Goal: Information Seeking & Learning: Learn about a topic

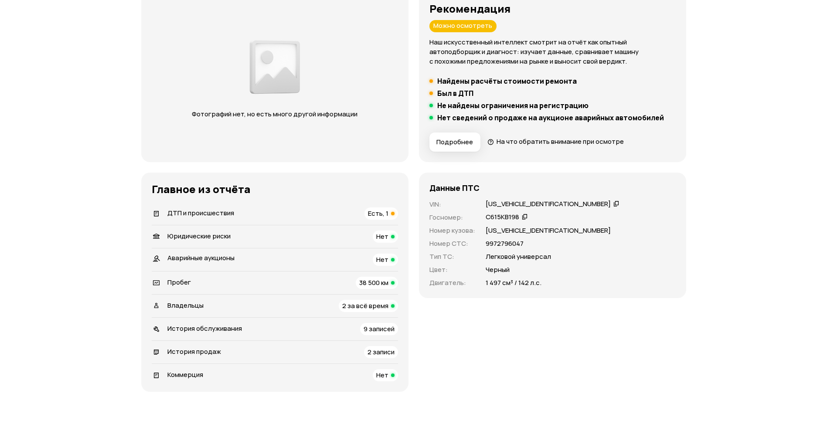
scroll to position [126, 0]
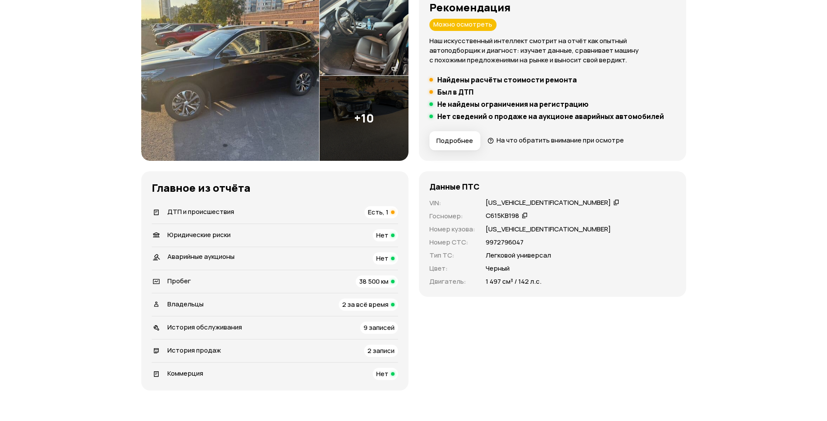
click at [374, 307] on span "2 за всё время" at bounding box center [365, 304] width 46 height 9
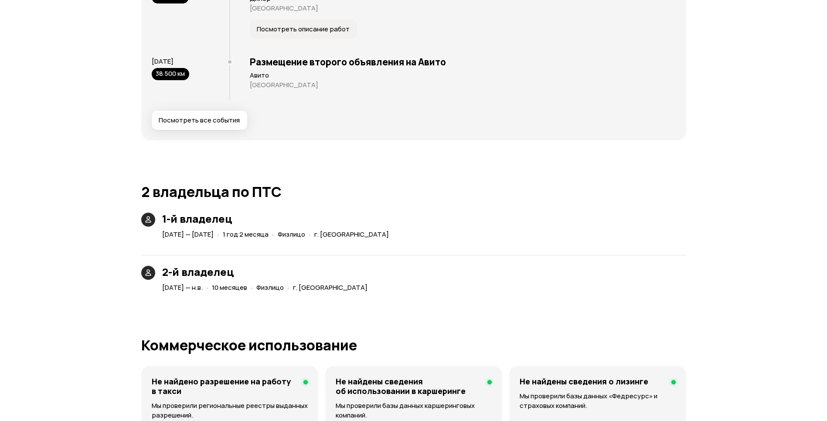
scroll to position [1854, 0]
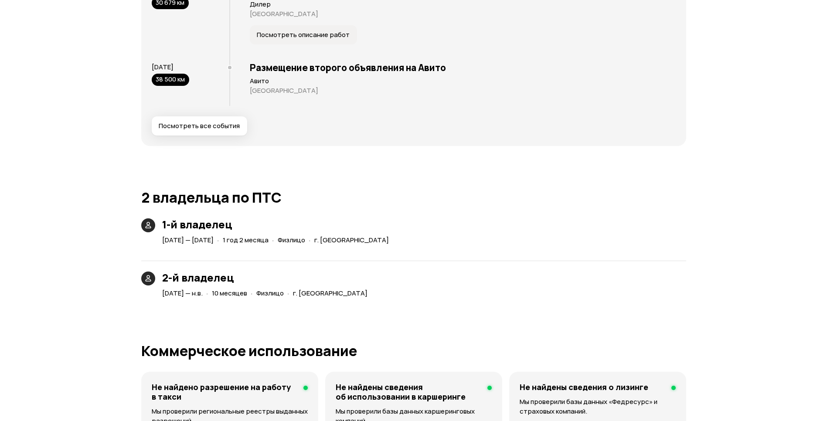
drag, startPoint x: 232, startPoint y: 240, endPoint x: 254, endPoint y: 242, distance: 21.9
click at [214, 242] on span "[DATE] — [DATE]" at bounding box center [187, 239] width 51 height 9
drag, startPoint x: 254, startPoint y: 242, endPoint x: 353, endPoint y: 255, distance: 100.4
click at [341, 254] on div "2-й владелец [DATE] — н.в. · 10 месяцев · Физлицо · г. [GEOGRAPHIC_DATA]" at bounding box center [413, 275] width 545 height 50
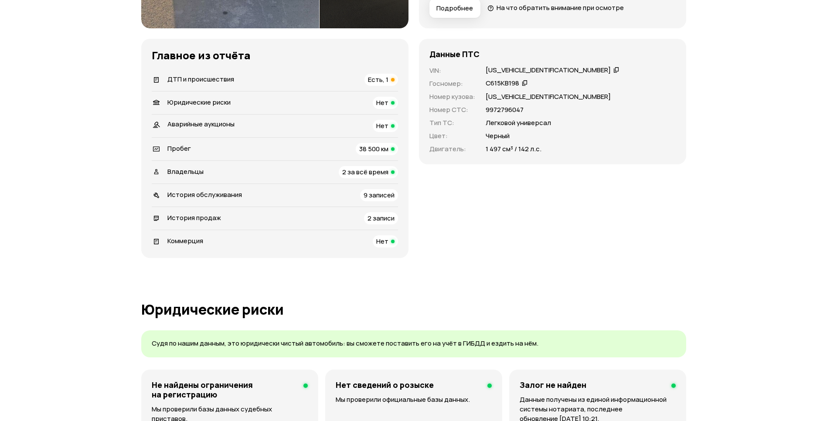
scroll to position [253, 0]
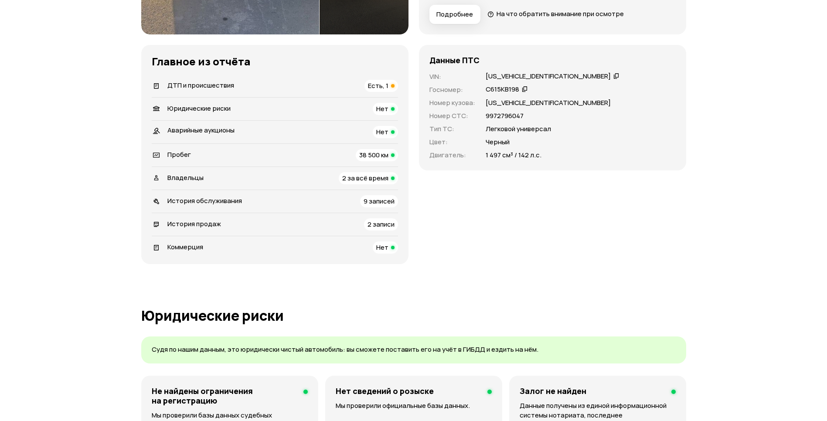
click at [377, 223] on span "2 записи" at bounding box center [380, 224] width 27 height 9
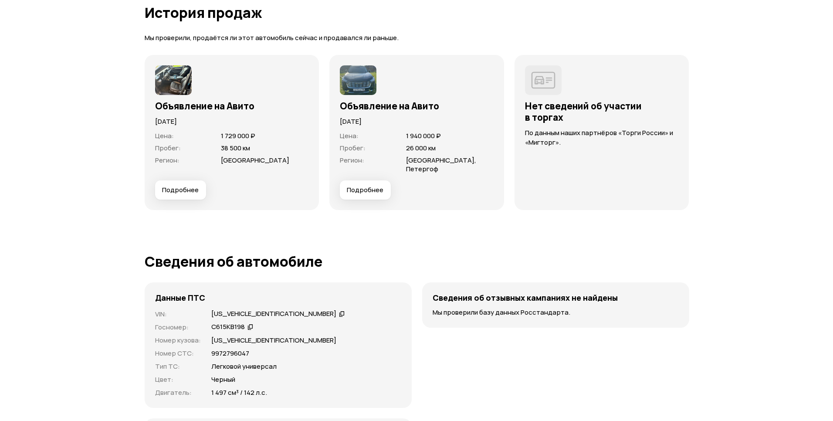
scroll to position [2483, 0]
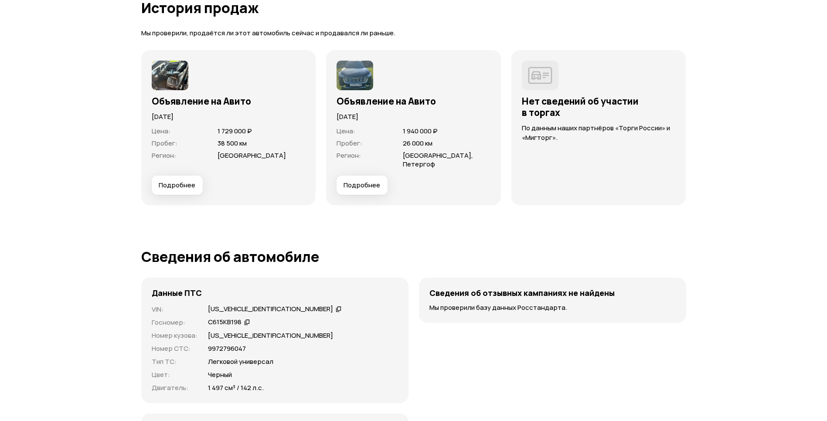
click at [373, 184] on span "Подробнее" at bounding box center [362, 185] width 37 height 9
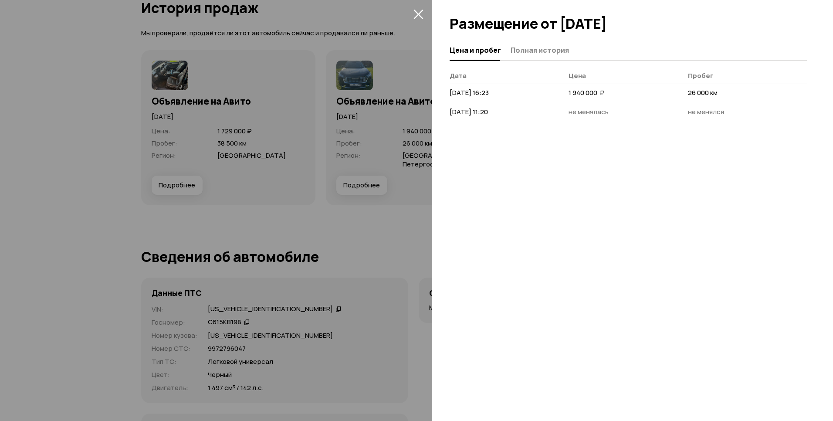
click at [414, 15] on icon "закрыть" at bounding box center [419, 14] width 10 height 10
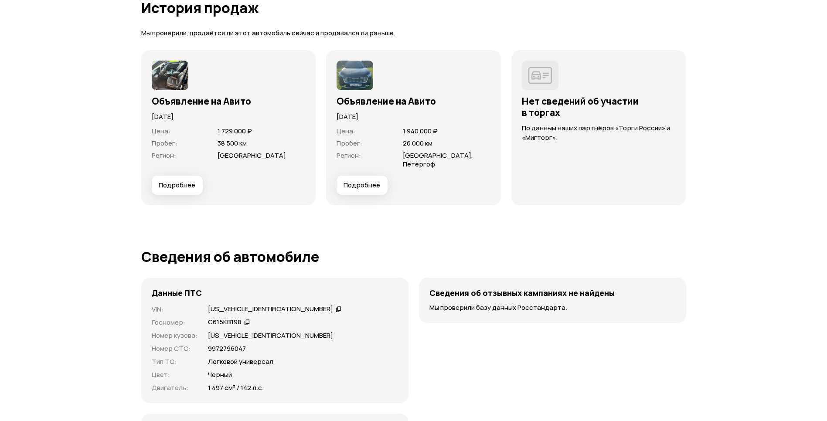
click at [358, 187] on span "Подробнее" at bounding box center [362, 185] width 37 height 9
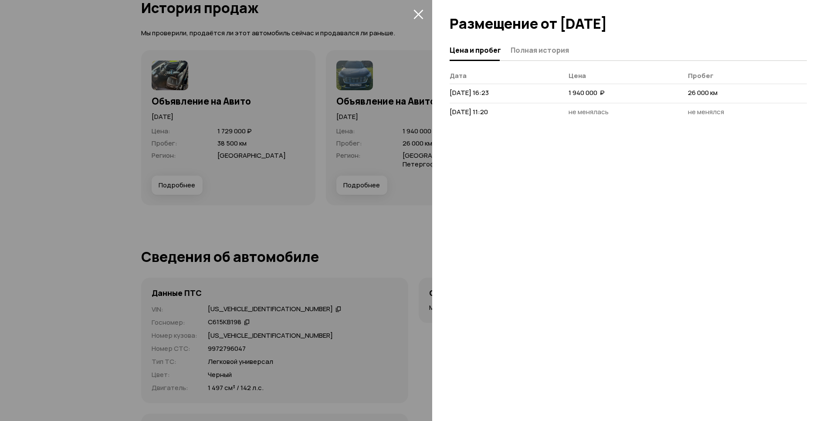
click at [500, 183] on div "Цена и пробег Полная история [PERSON_NAME] [DATE] 16:23 1 940 000  ₽ 26 000 км …" at bounding box center [632, 230] width 401 height 381
click at [525, 50] on span "Полная история" at bounding box center [540, 50] width 58 height 9
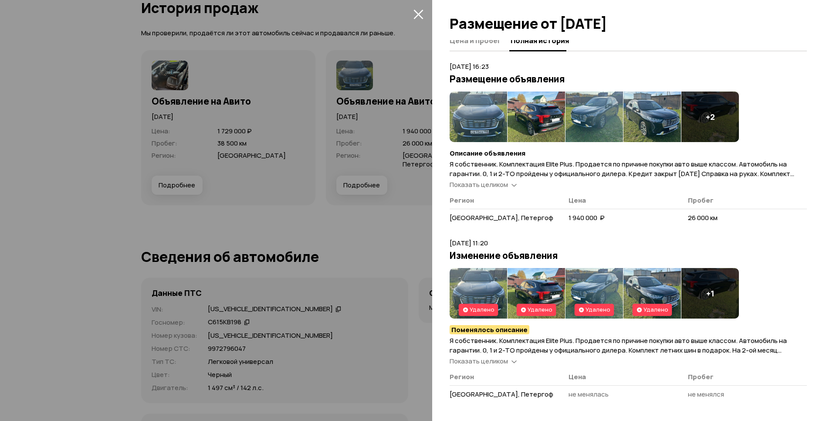
scroll to position [10, 0]
click at [501, 358] on span "Показать целиком" at bounding box center [479, 360] width 58 height 9
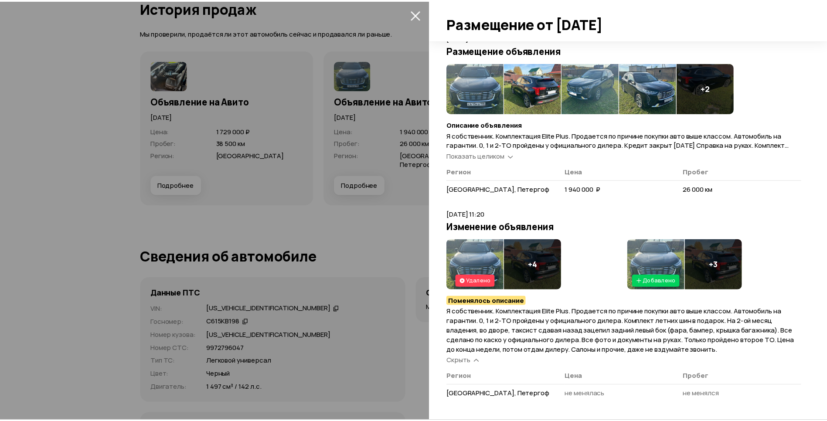
scroll to position [39, 0]
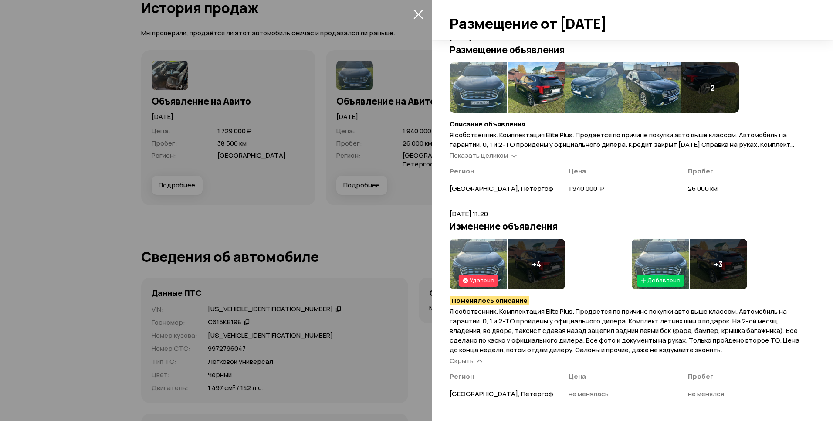
click at [485, 327] on span "Я собственник. Комплектация Elite Plus. Продается по причине покупки авто выше …" at bounding box center [625, 331] width 350 height 48
drag, startPoint x: 485, startPoint y: 327, endPoint x: 519, endPoint y: 326, distance: 33.6
click at [519, 326] on span "Я собственник. Комплектация Elite Plus. Продается по причине покупки авто выше …" at bounding box center [625, 331] width 350 height 48
click at [637, 341] on span "Я собственник. Комплектация Elite Plus. Продается по причине покупки авто выше …" at bounding box center [625, 331] width 350 height 48
click at [708, 340] on span "Я собственник. Комплектация Elite Plus. Продается по причине покупки авто выше …" at bounding box center [625, 331] width 350 height 48
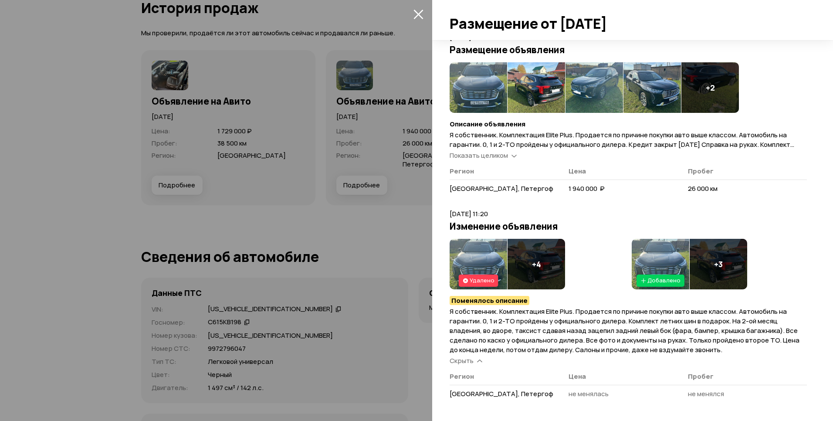
click at [735, 351] on p "Я собственник. Комплектация Elite Plus. Продается по причине покупки авто выше …" at bounding box center [628, 331] width 357 height 48
click at [782, 342] on span "Я собственник. Комплектация Elite Plus. Продается по причине покупки авто выше …" at bounding box center [625, 331] width 350 height 48
click at [602, 350] on span "Я собственник. Комплектация Elite Plus. Продается по причине покупки авто выше …" at bounding box center [625, 331] width 350 height 48
click at [670, 353] on span "Я собственник. Комплектация Elite Plus. Продается по причине покупки авто выше …" at bounding box center [625, 331] width 350 height 48
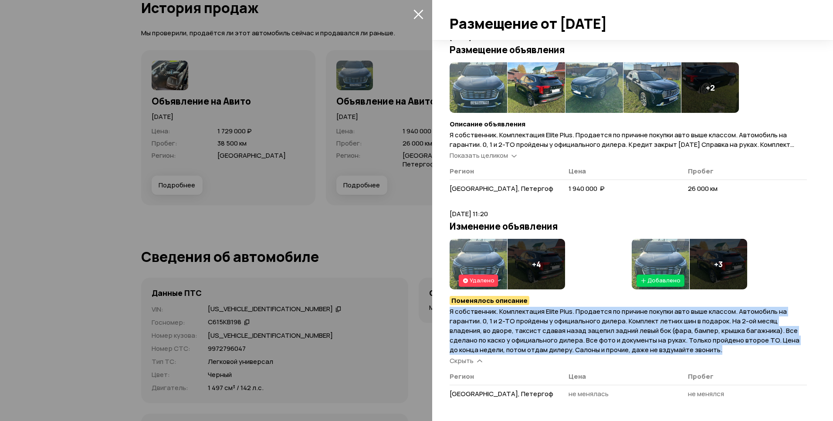
drag, startPoint x: 727, startPoint y: 351, endPoint x: 444, endPoint y: 313, distance: 285.4
click at [444, 313] on div "Цена и пробег Полная история [DATE] 16:23 Размещение объявления + 2 Описание об…" at bounding box center [632, 230] width 401 height 381
click at [580, 326] on span "Я собственник. Комплектация Elite Plus. Продается по причине покупки авто выше …" at bounding box center [625, 331] width 350 height 48
click at [633, 318] on span "Я собственник. Комплектация Elite Plus. Продается по причине покупки авто выше …" at bounding box center [625, 331] width 350 height 48
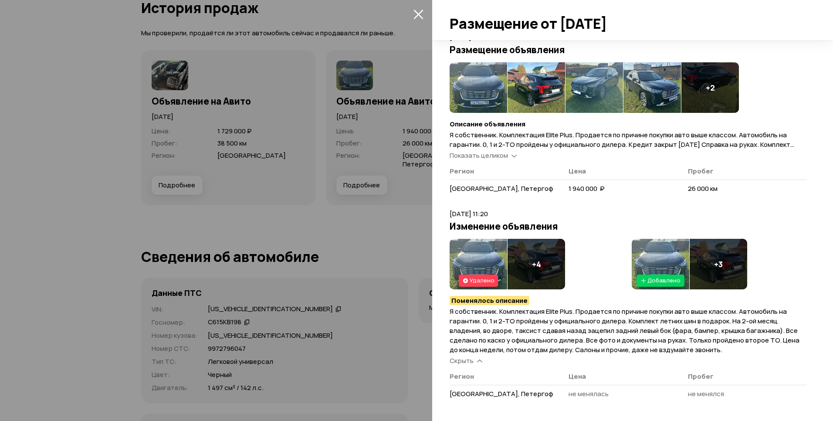
click at [530, 304] on h4 "Поменялось описание" at bounding box center [628, 300] width 357 height 9
click at [419, 14] on icon "закрыть" at bounding box center [419, 15] width 10 height 10
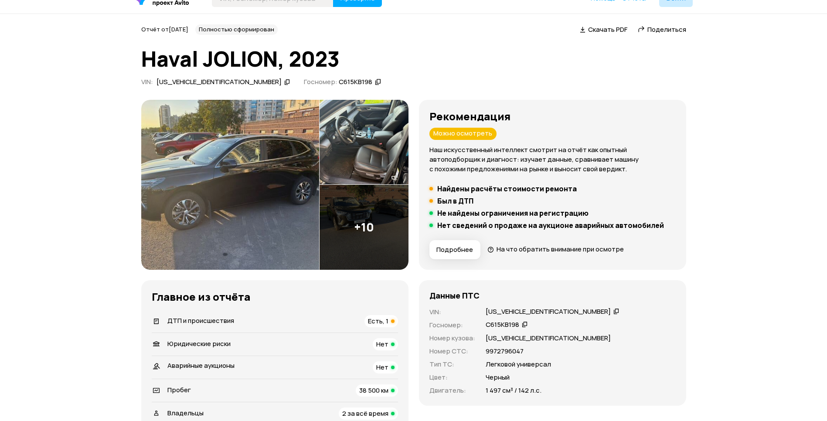
scroll to position [0, 0]
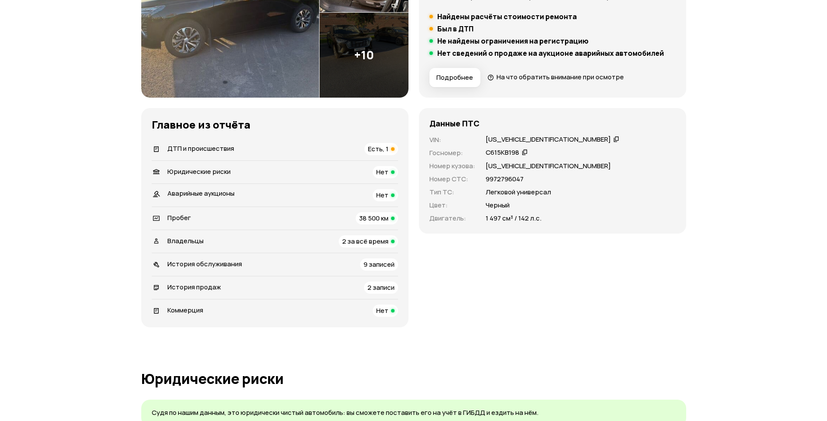
click at [381, 146] on span "Есть, 1" at bounding box center [378, 148] width 20 height 9
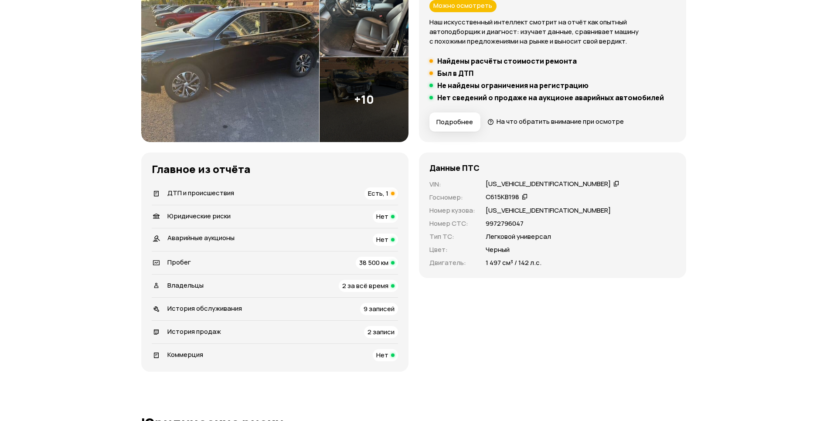
click at [375, 265] on span "38 500 км" at bounding box center [373, 262] width 29 height 9
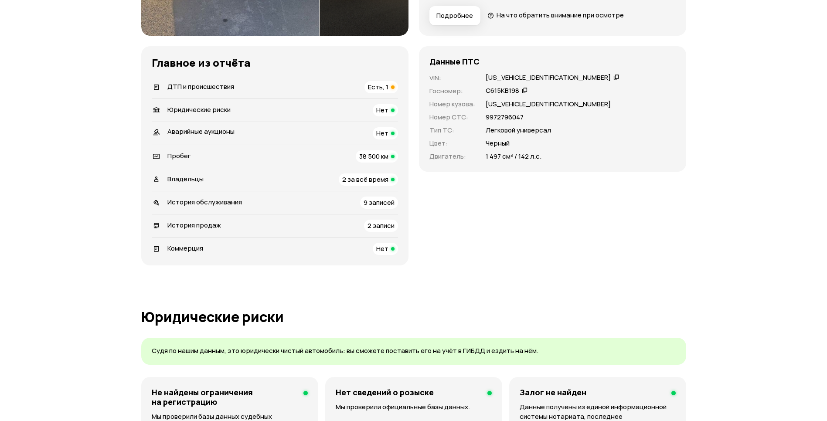
scroll to position [253, 0]
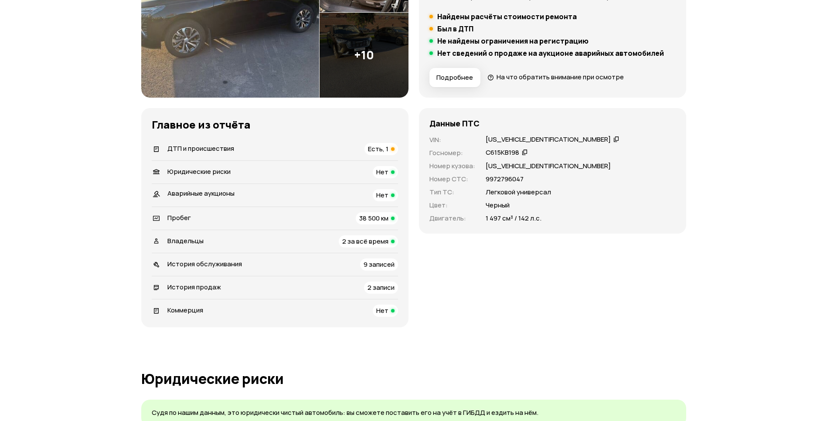
click at [379, 147] on span "Есть, 1" at bounding box center [378, 148] width 20 height 9
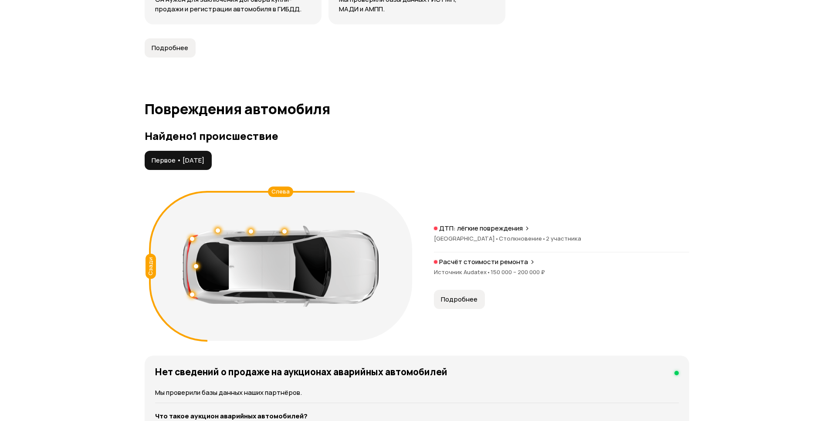
scroll to position [903, 0]
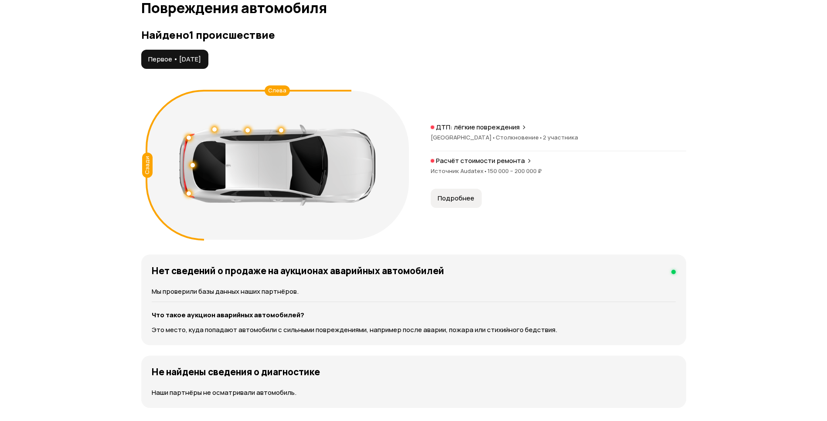
click at [446, 195] on span "Подробнее" at bounding box center [456, 198] width 37 height 9
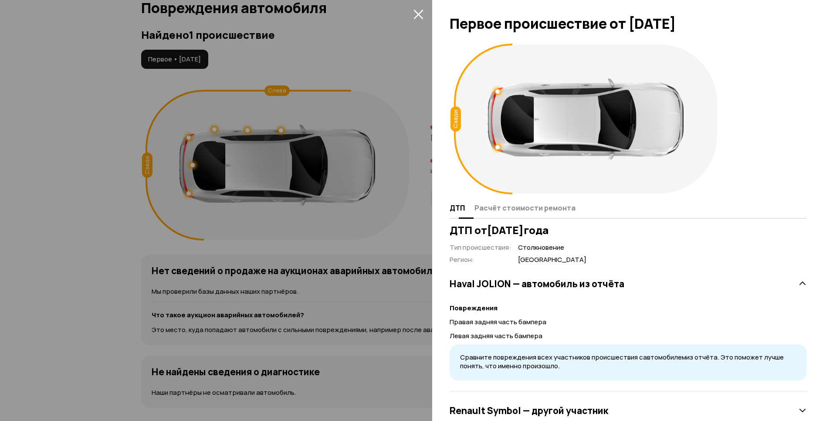
click at [514, 216] on button "Расчёт стоимости ремонта" at bounding box center [524, 207] width 104 height 17
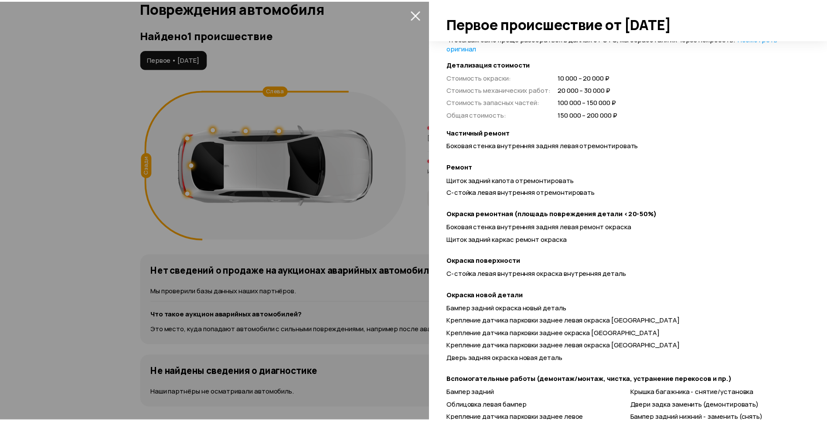
scroll to position [228, 0]
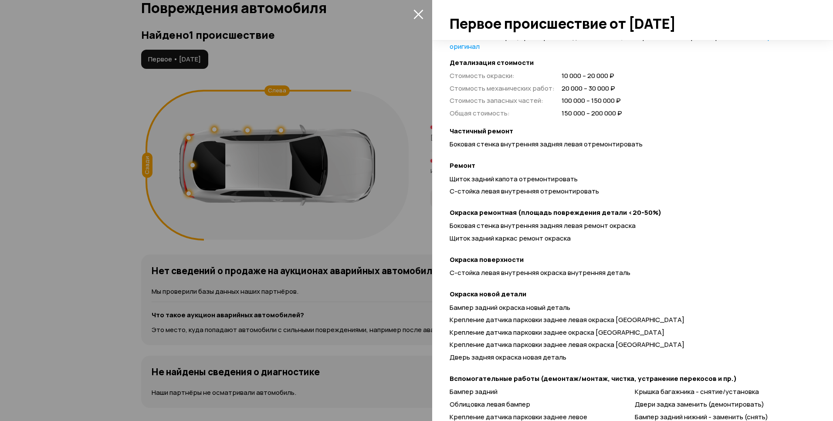
click at [417, 12] on icon "закрыть" at bounding box center [419, 14] width 10 height 10
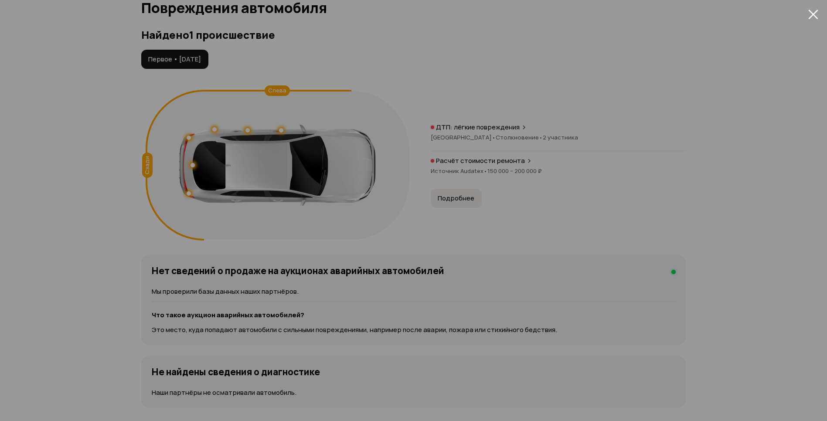
scroll to position [27, 0]
